Goal: Find specific page/section: Find specific page/section

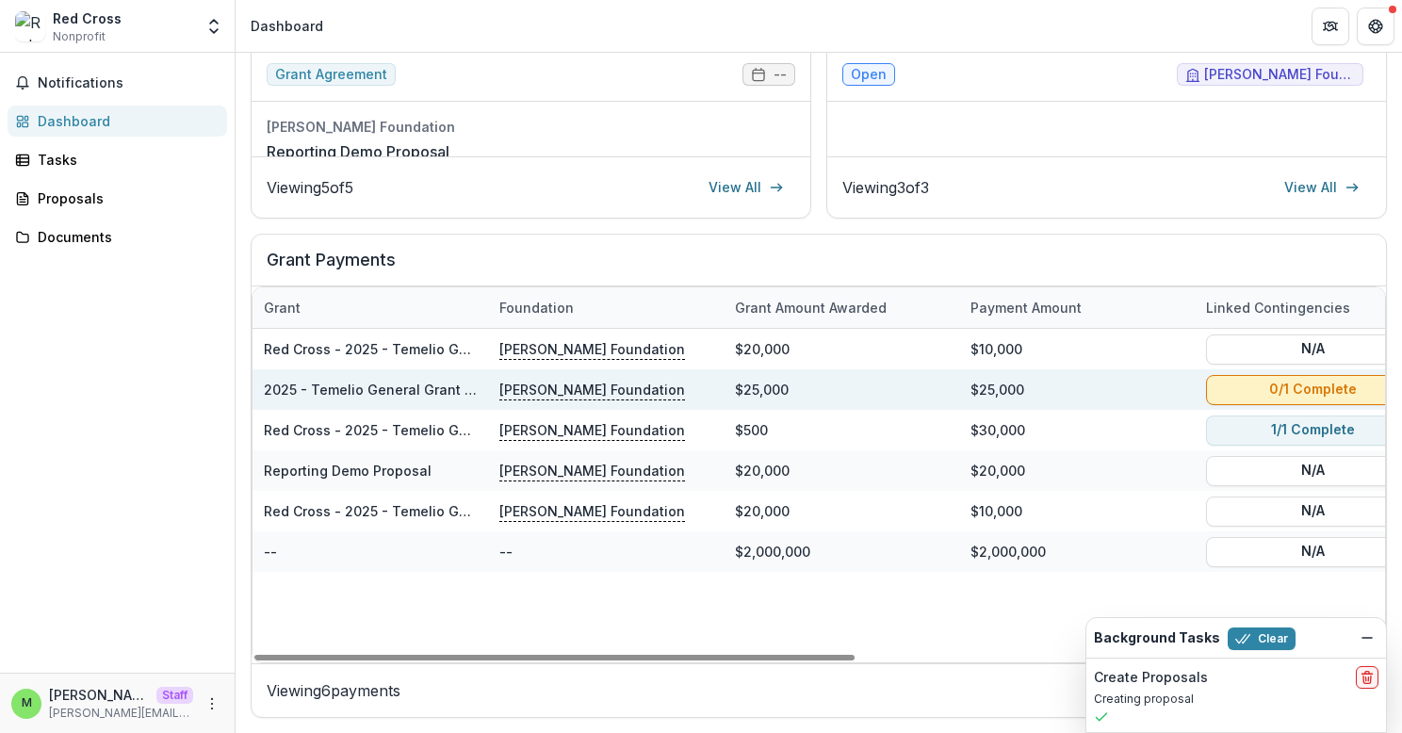
click at [1263, 386] on button "0/1 Complete" at bounding box center [1312, 389] width 213 height 30
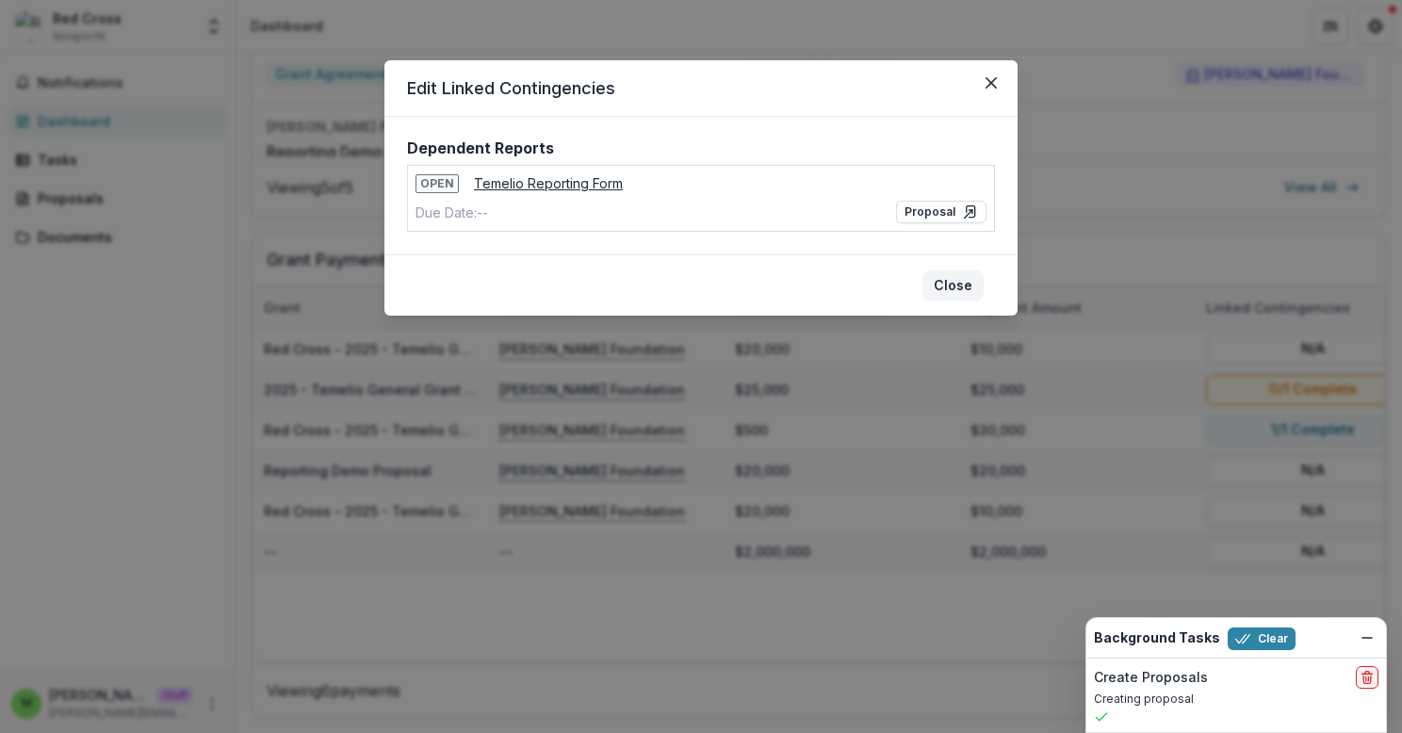
click at [954, 281] on button "Close" at bounding box center [952, 285] width 61 height 30
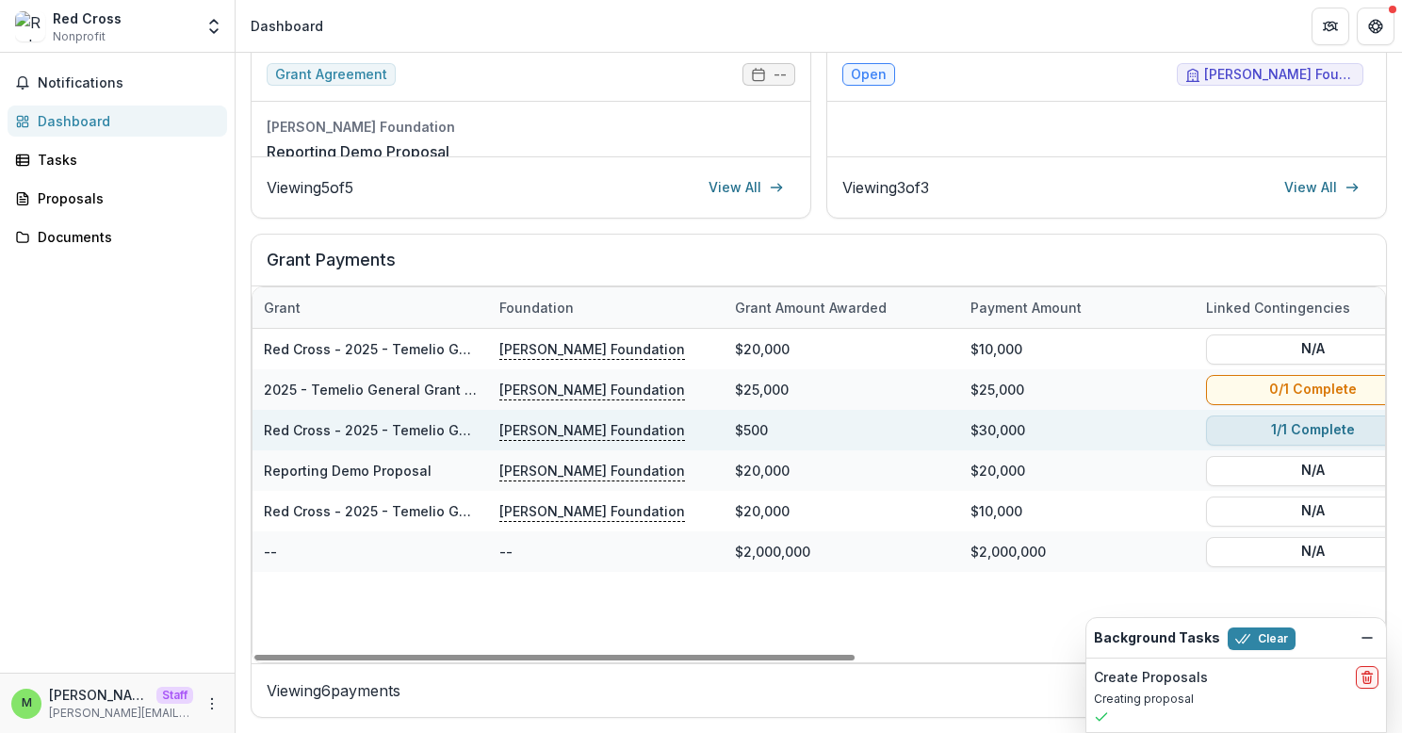
click at [1308, 420] on button "1/1 Complete" at bounding box center [1312, 429] width 213 height 30
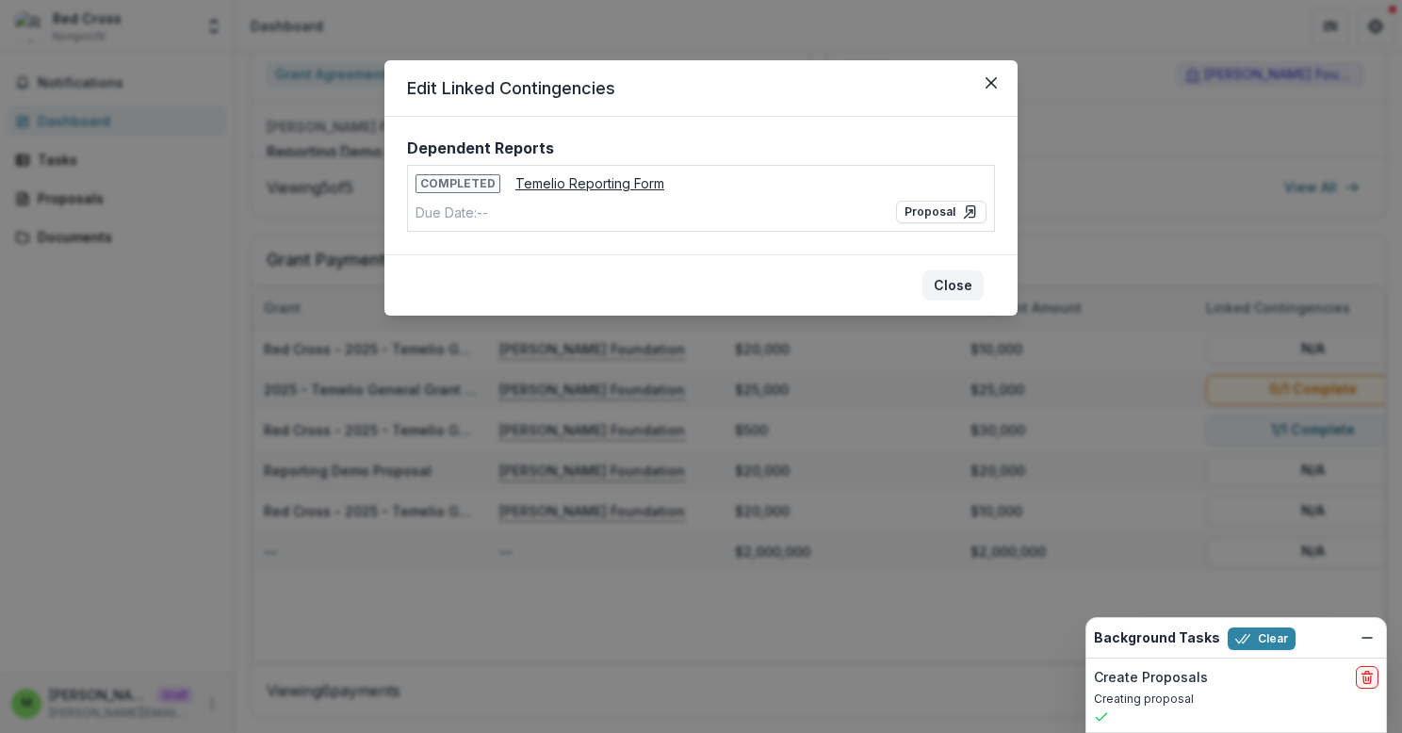
click at [961, 284] on button "Close" at bounding box center [952, 285] width 61 height 30
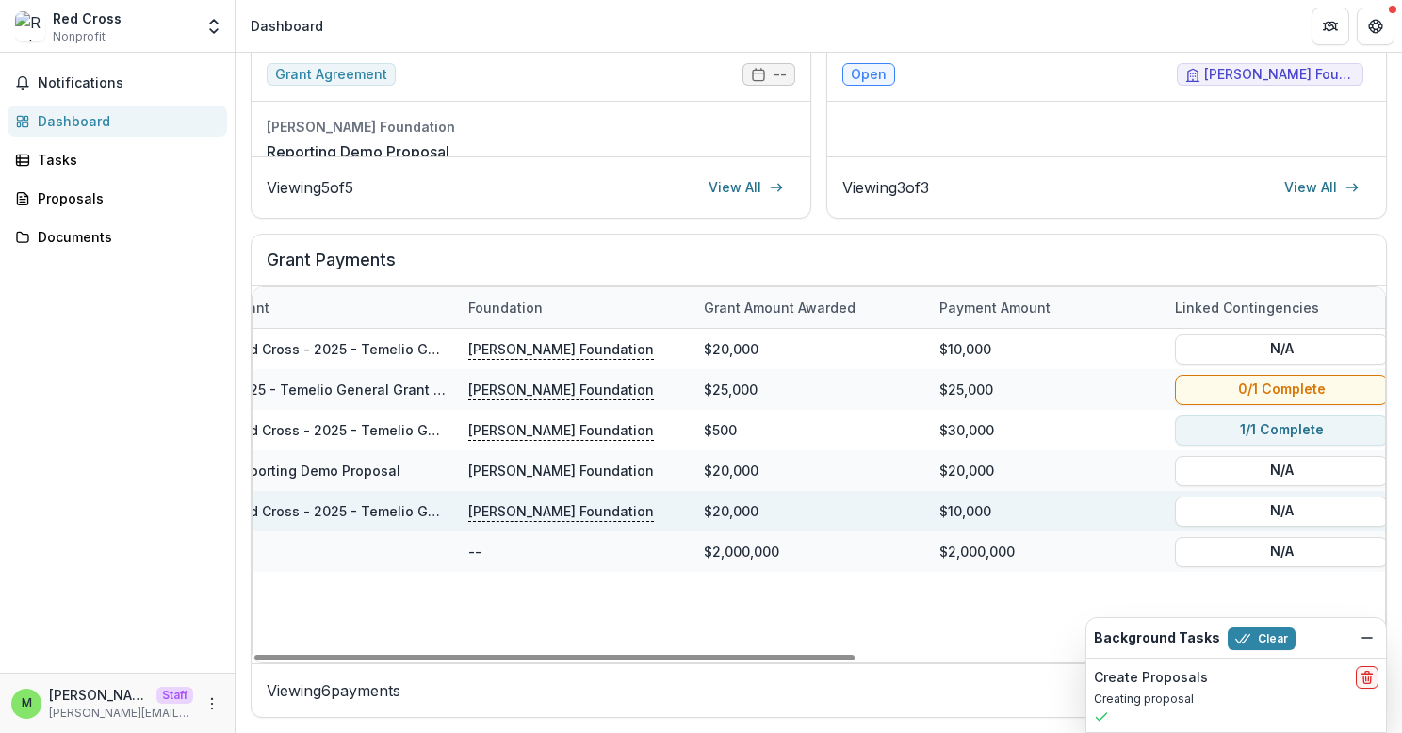
scroll to position [0, 46]
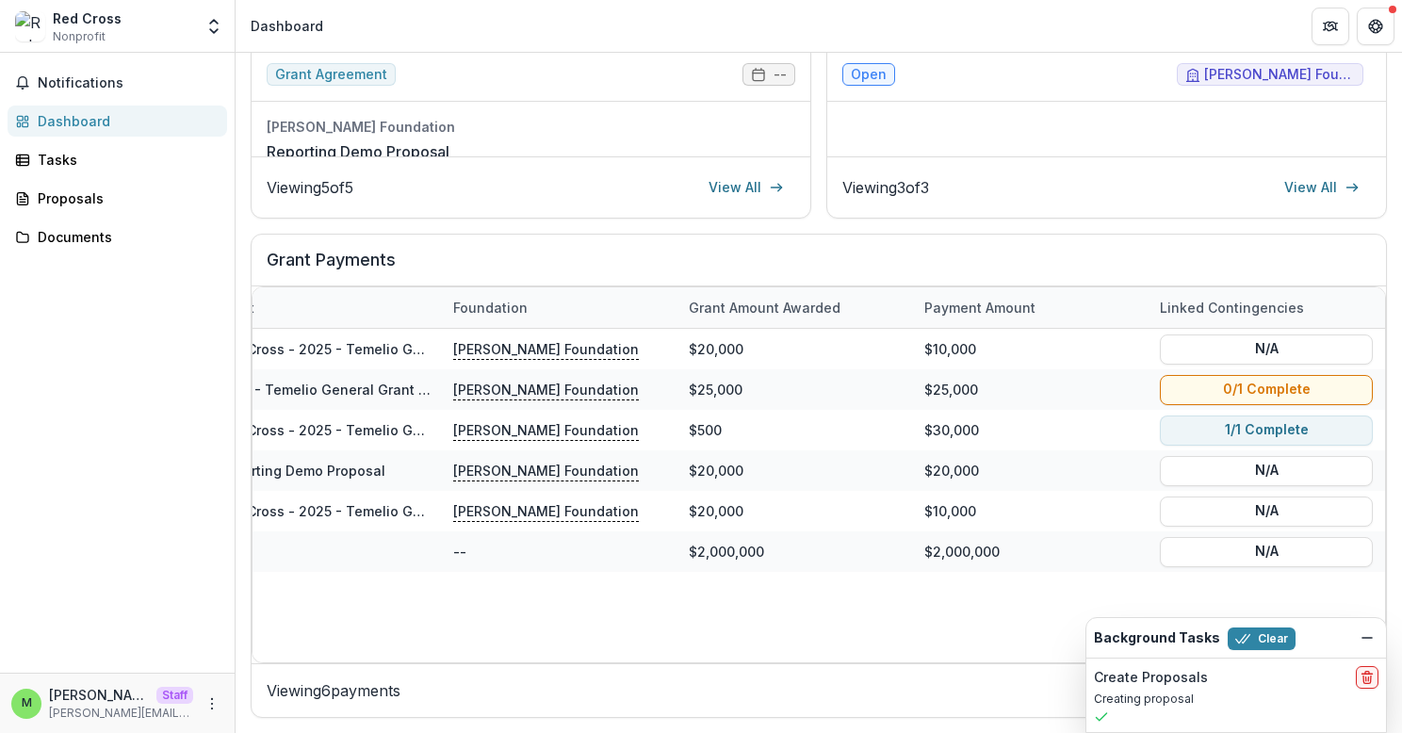
click at [431, 34] on header "Dashboard" at bounding box center [819, 26] width 1166 height 52
click at [414, 23] on header "Dashboard" at bounding box center [819, 26] width 1166 height 52
click at [443, 24] on header "Dashboard" at bounding box center [819, 26] width 1166 height 52
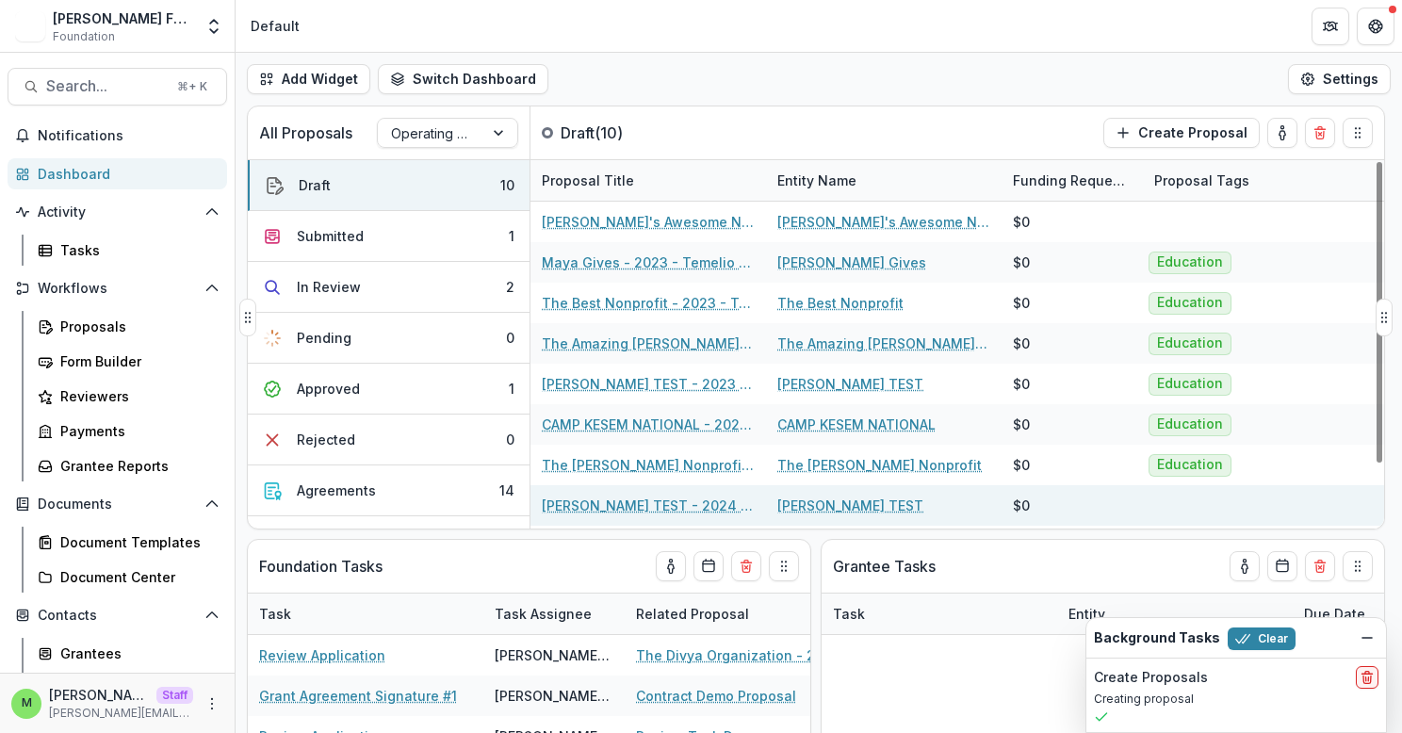
scroll to position [78, 0]
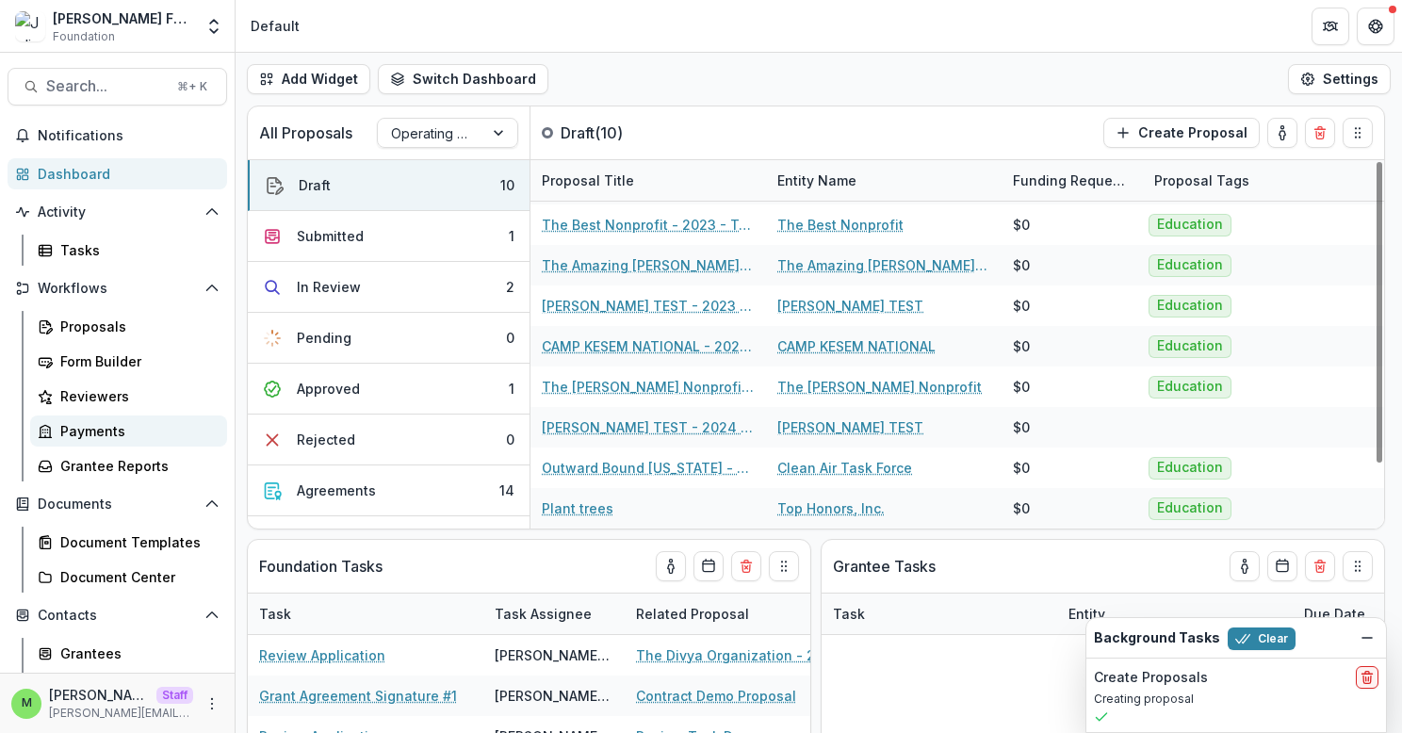
click at [78, 436] on div "Payments" at bounding box center [136, 431] width 152 height 20
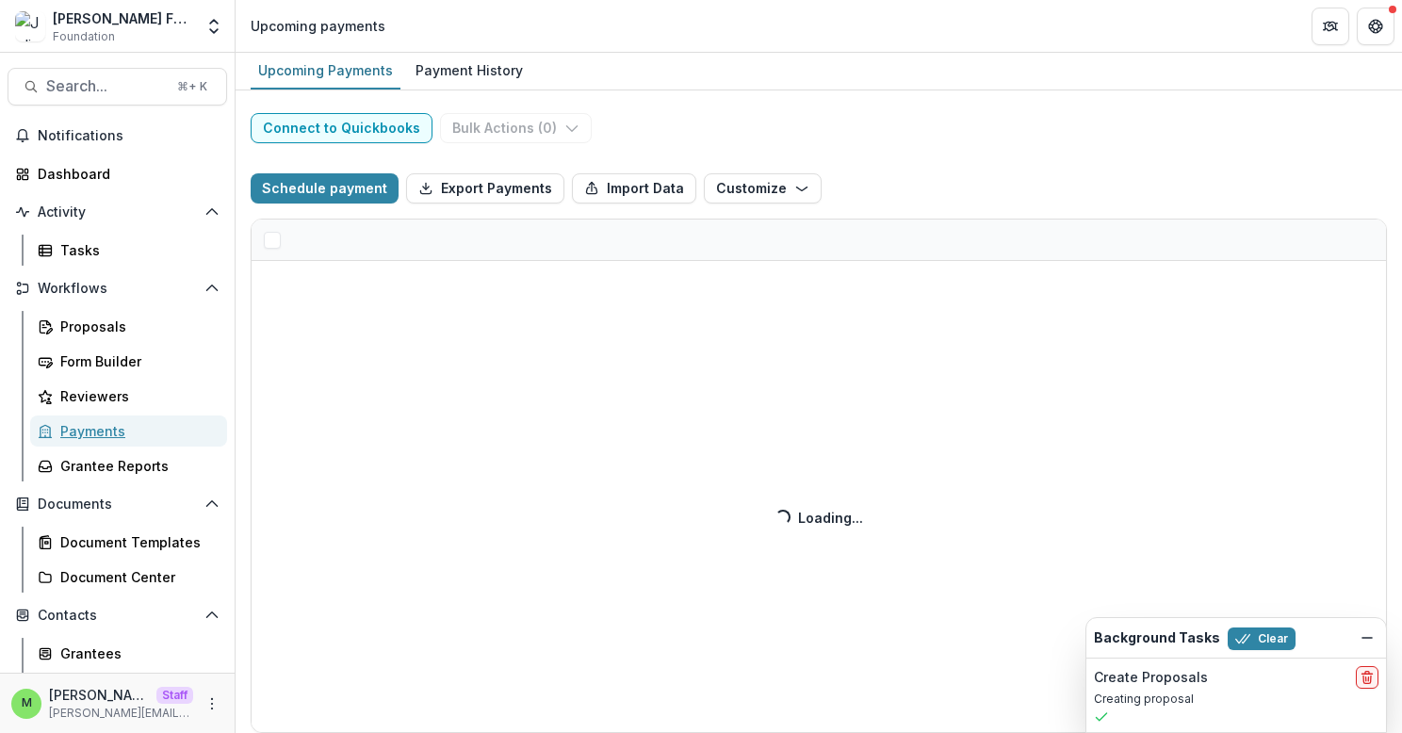
select select "******"
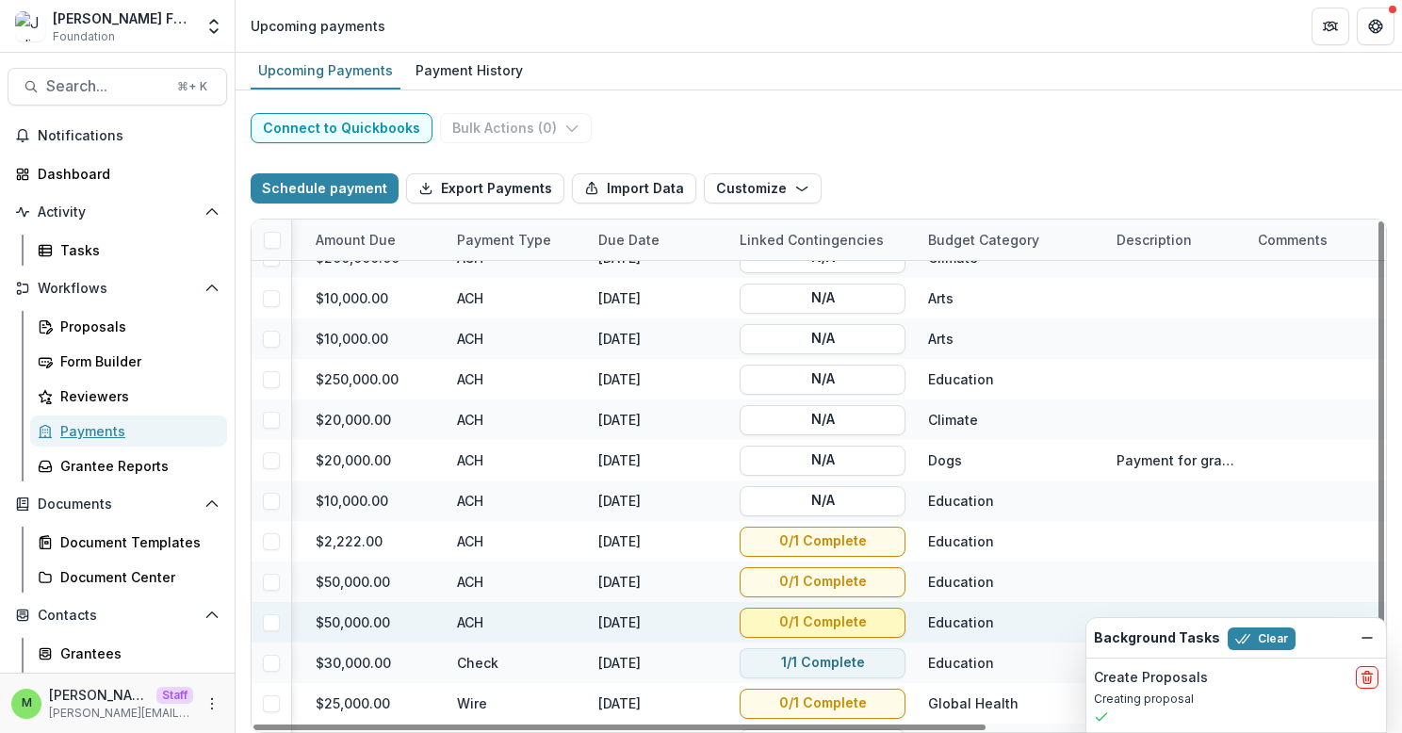
scroll to position [96, 600]
